Goal: Task Accomplishment & Management: Complete application form

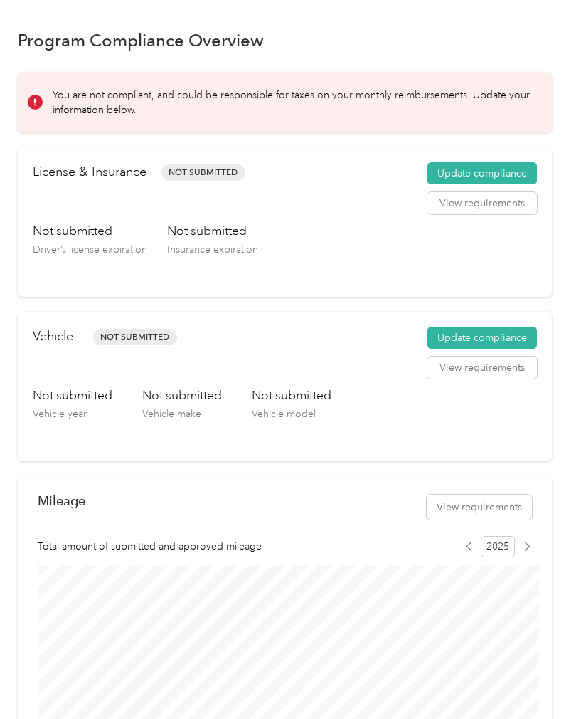
click at [479, 339] on button "Update compliance" at bounding box center [483, 338] width 110 height 23
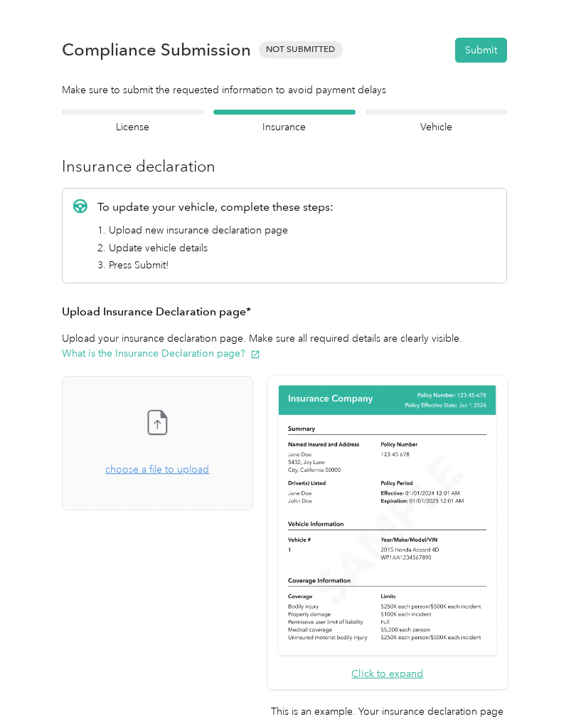
click at [151, 455] on div "Drag and drop your file here, or choose a file to upload" at bounding box center [157, 461] width 104 height 31
click at [145, 452] on div "Drag and drop your file here, or choose a file to upload" at bounding box center [157, 461] width 104 height 31
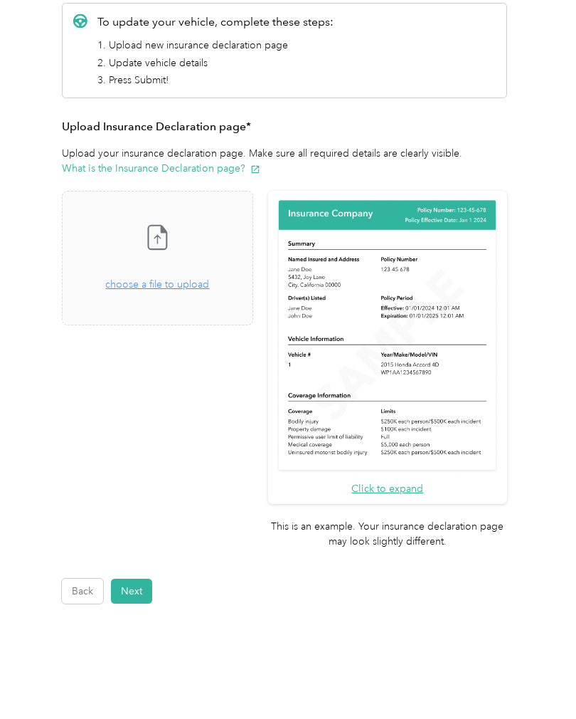
scroll to position [184, 0]
